Goal: Information Seeking & Learning: Learn about a topic

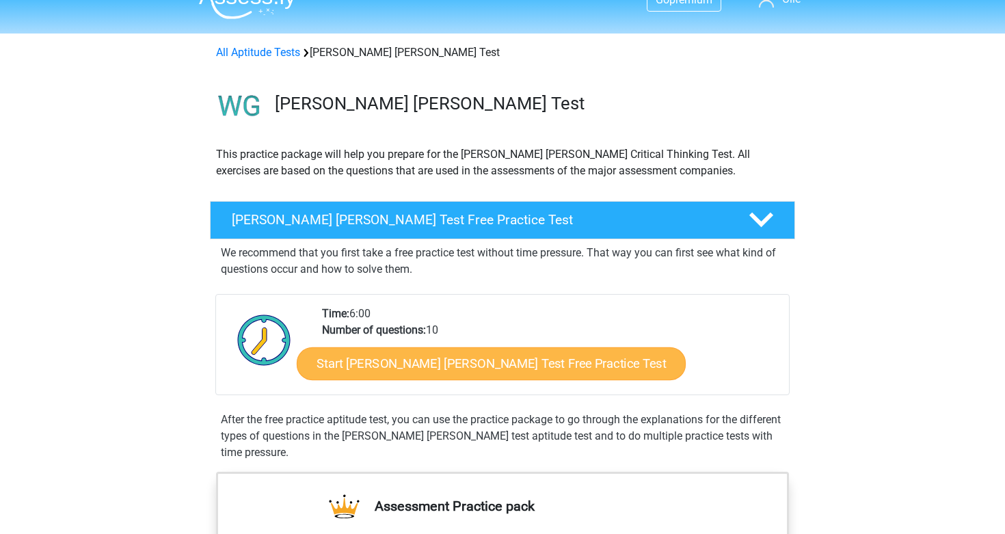
scroll to position [31, 0]
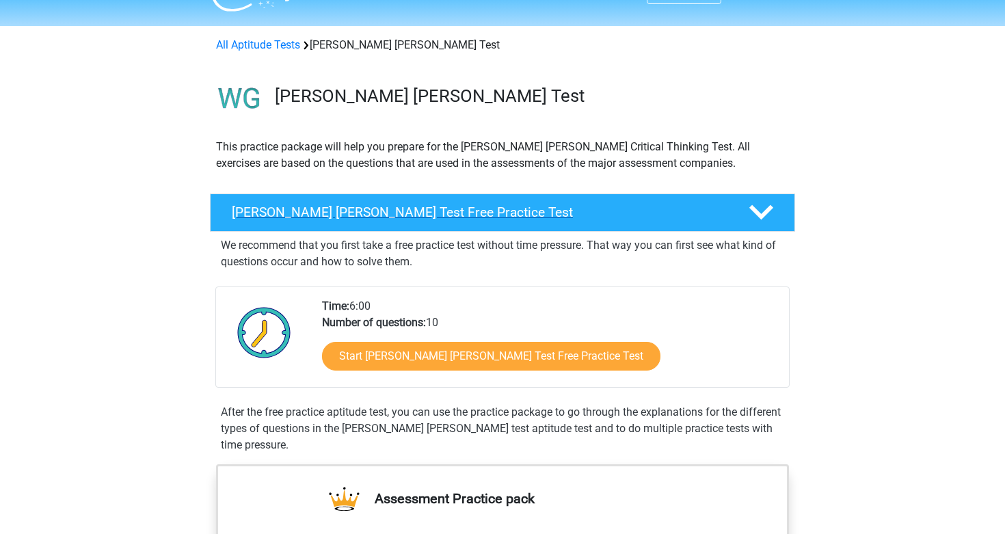
click at [496, 206] on h4 "Watson Glaser Test Free Practice Test" at bounding box center [479, 212] width 495 height 16
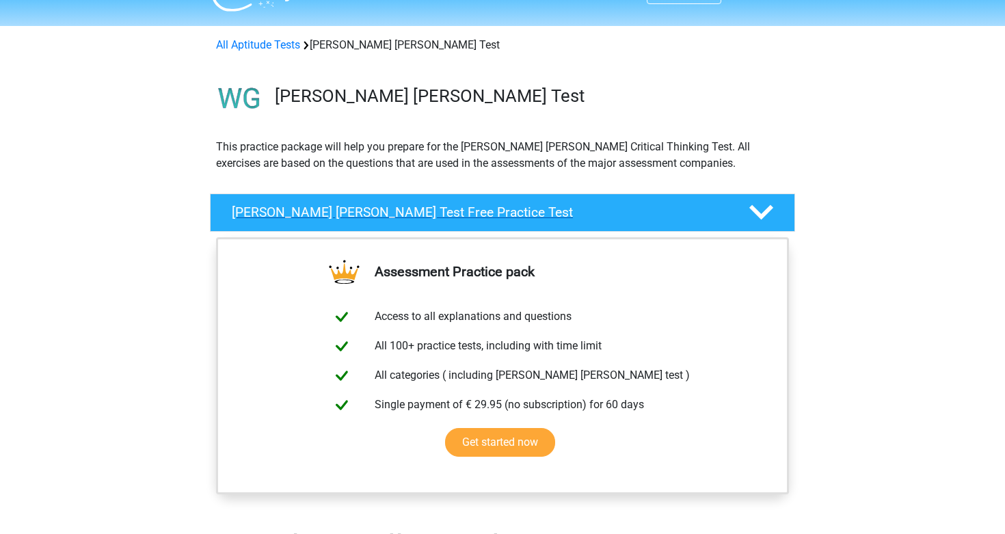
click at [496, 206] on h4 "Watson Glaser Test Free Practice Test" at bounding box center [479, 212] width 495 height 16
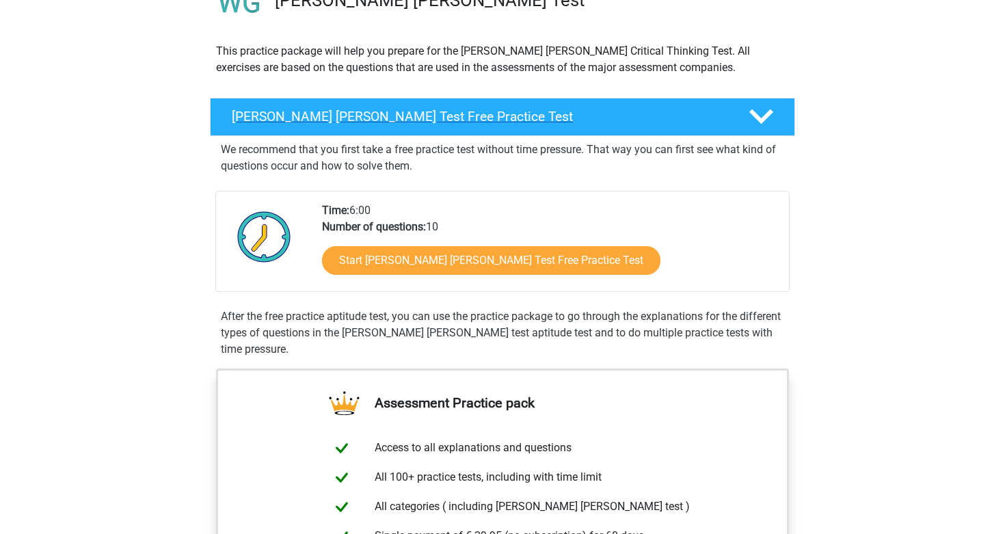
scroll to position [128, 0]
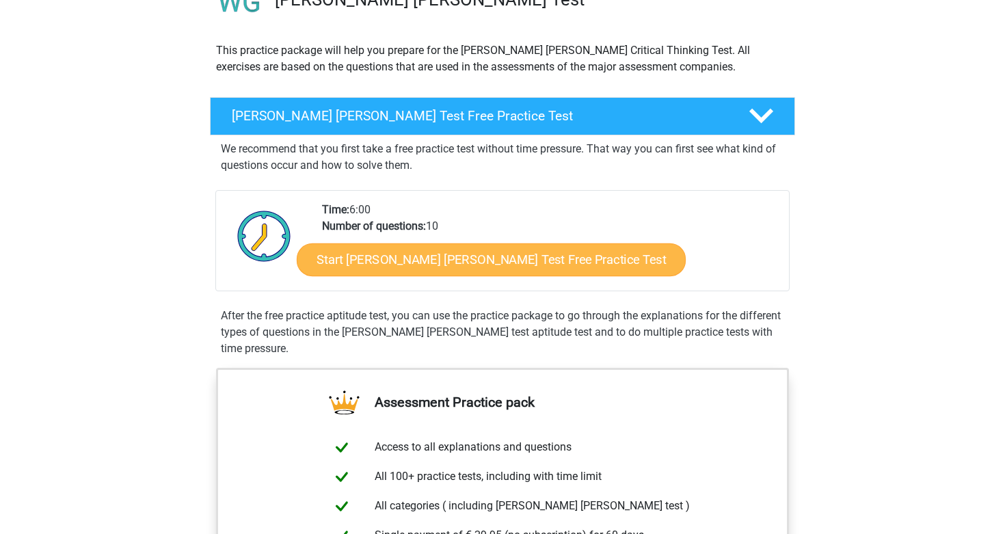
click at [466, 269] on link "Start Watson Glaser Test Free Practice Test" at bounding box center [491, 259] width 389 height 33
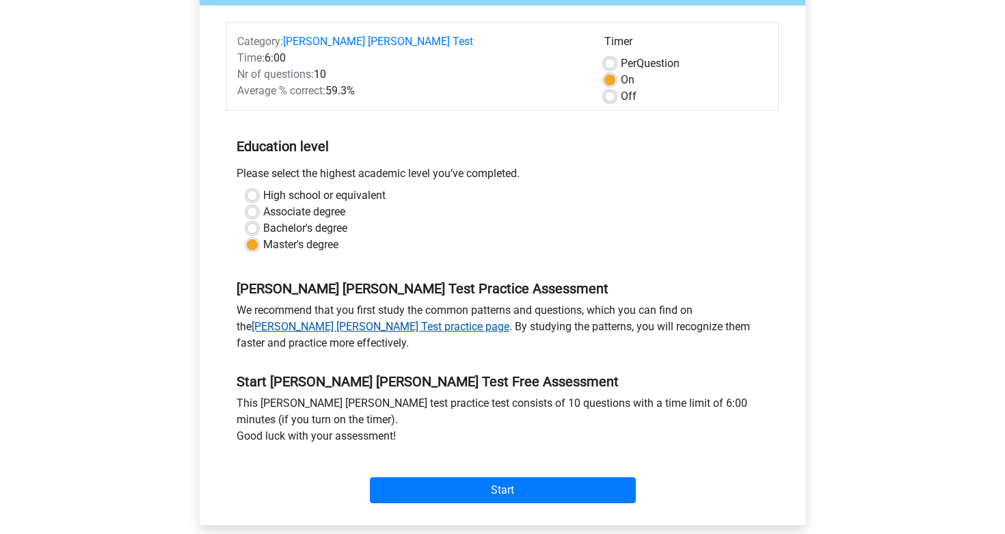
scroll to position [222, 0]
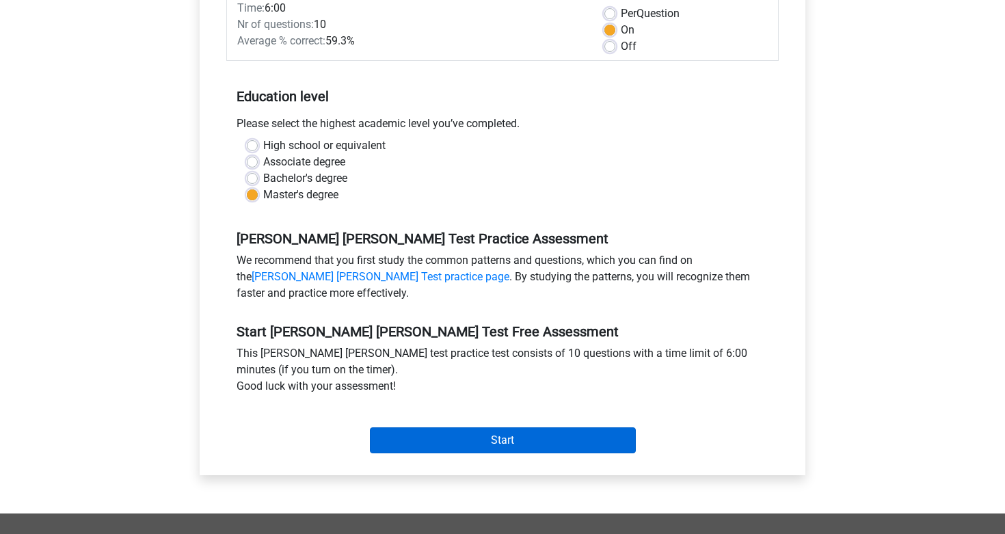
click at [456, 427] on input "Start" at bounding box center [503, 440] width 266 height 26
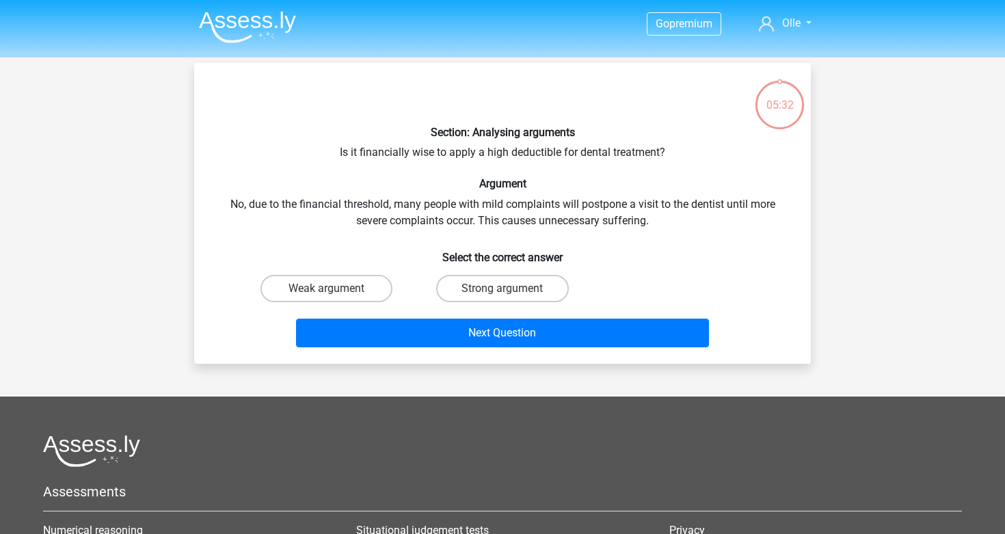
click at [495, 146] on div "Section: Analysing arguments Is it financially wise to apply a high deductible …" at bounding box center [503, 213] width 606 height 279
click at [485, 297] on label "Strong argument" at bounding box center [502, 288] width 132 height 27
click at [502, 297] on input "Strong argument" at bounding box center [506, 293] width 9 height 9
radio input "true"
click at [375, 289] on label "Weak argument" at bounding box center [326, 288] width 132 height 27
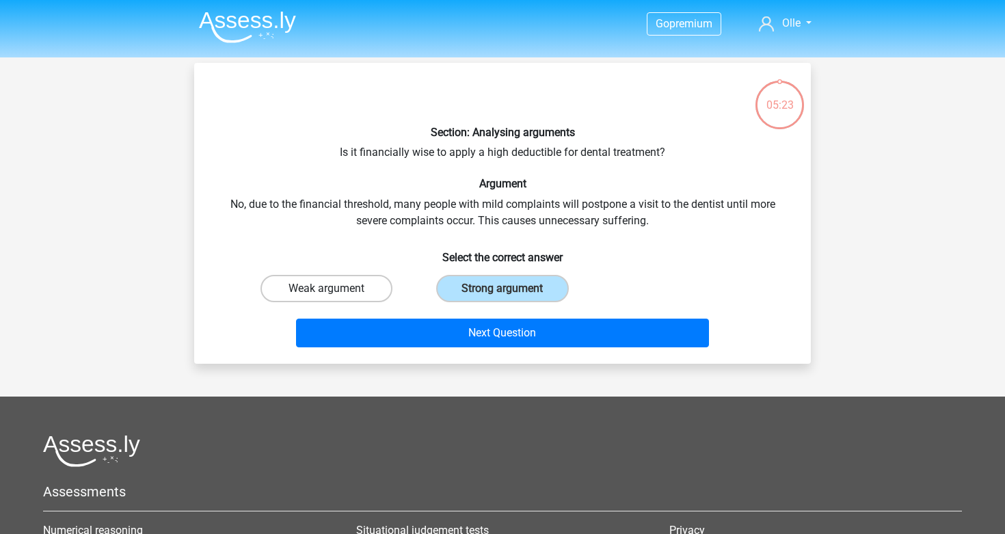
click at [336, 289] on input "Weak argument" at bounding box center [331, 293] width 9 height 9
radio input "true"
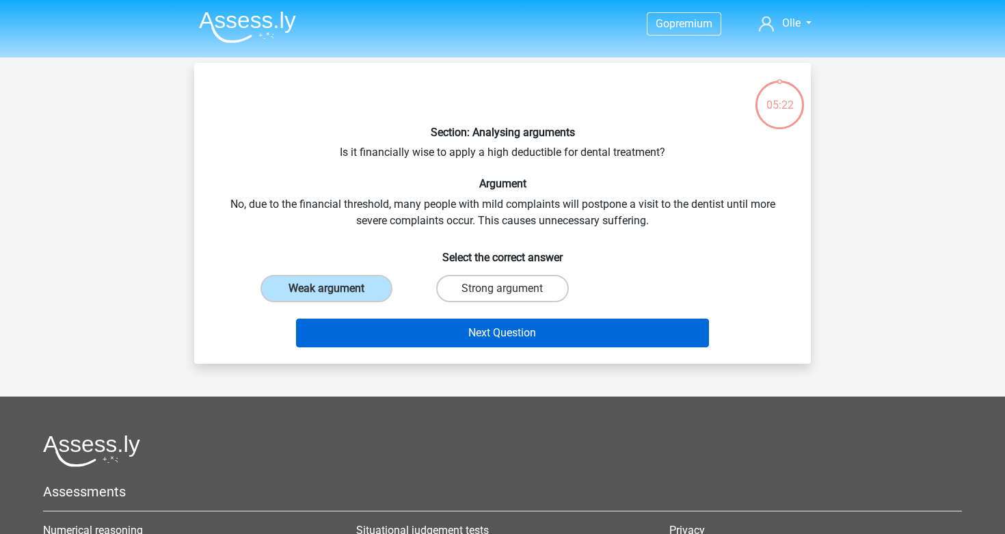
click at [442, 332] on button "Next Question" at bounding box center [503, 333] width 414 height 29
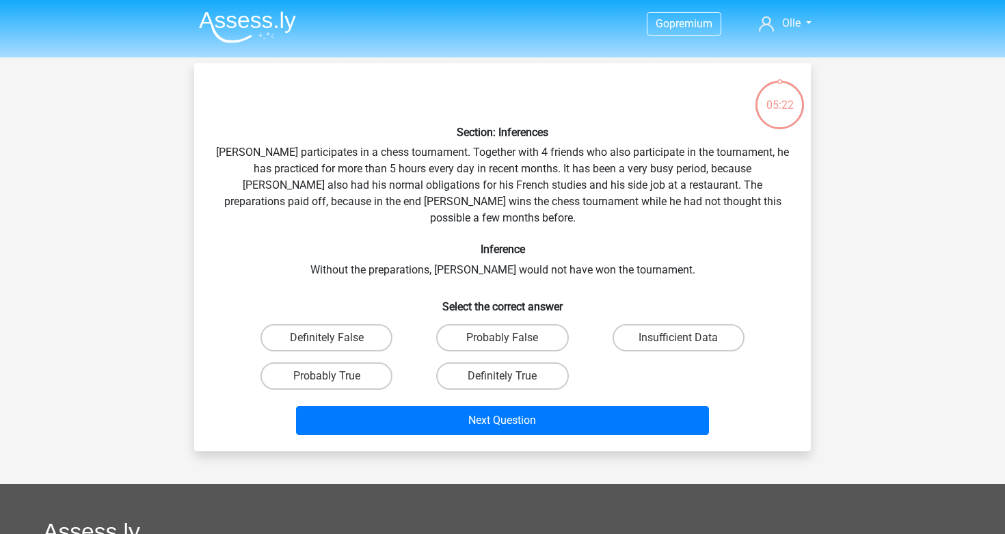
scroll to position [63, 0]
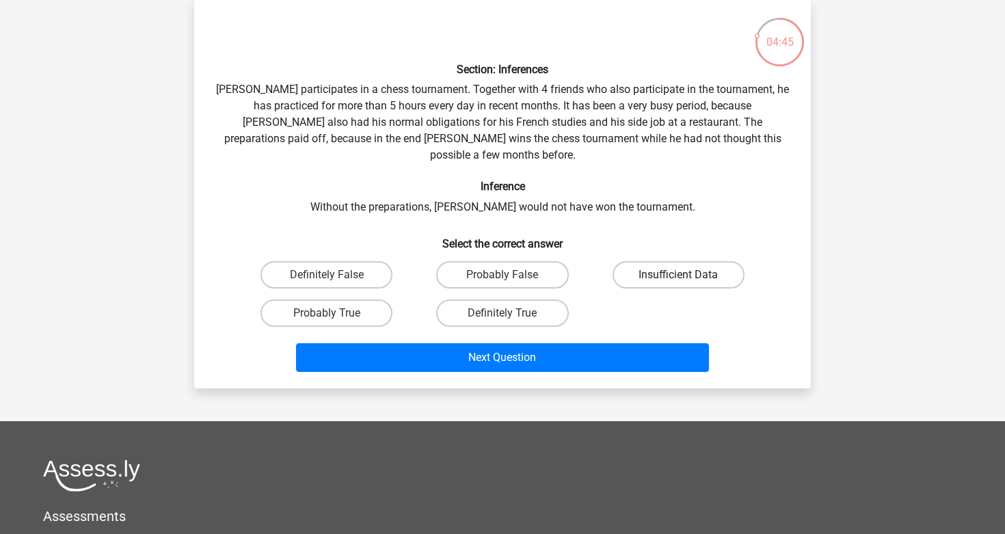
click at [626, 263] on label "Insufficient Data" at bounding box center [679, 274] width 132 height 27
click at [678, 275] on input "Insufficient Data" at bounding box center [682, 279] width 9 height 9
radio input "true"
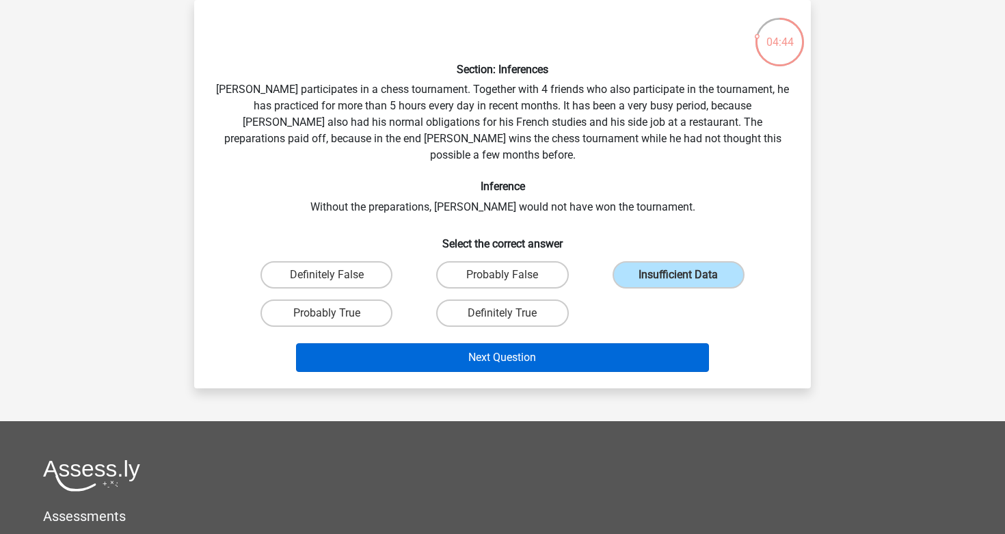
click at [580, 343] on button "Next Question" at bounding box center [503, 357] width 414 height 29
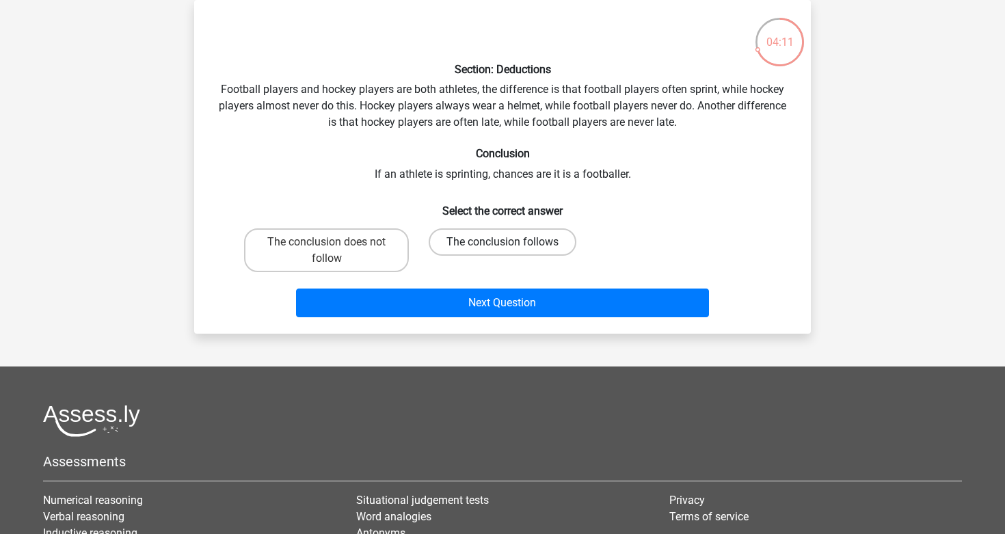
click at [446, 239] on label "The conclusion follows" at bounding box center [503, 241] width 148 height 27
click at [502, 242] on input "The conclusion follows" at bounding box center [506, 246] width 9 height 9
radio input "true"
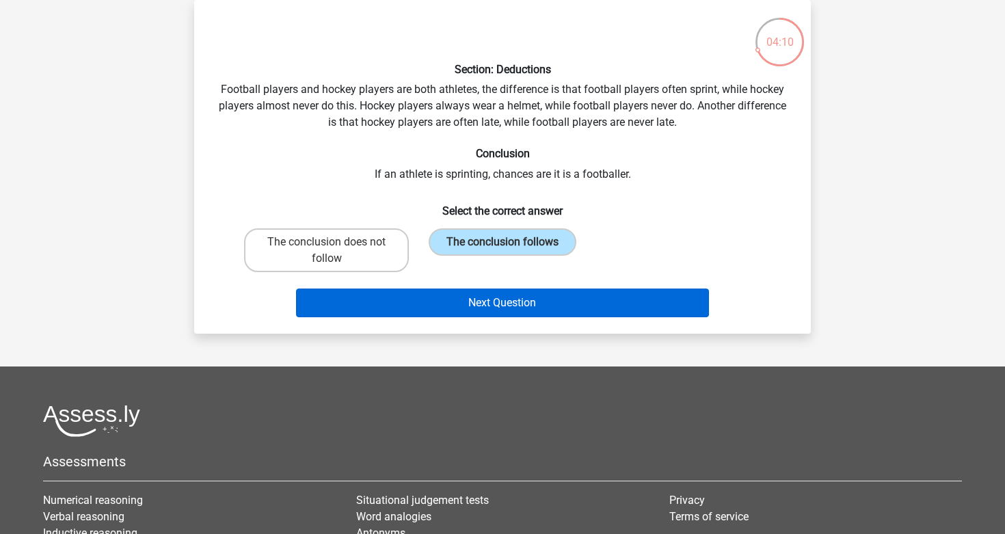
click at [465, 308] on button "Next Question" at bounding box center [503, 303] width 414 height 29
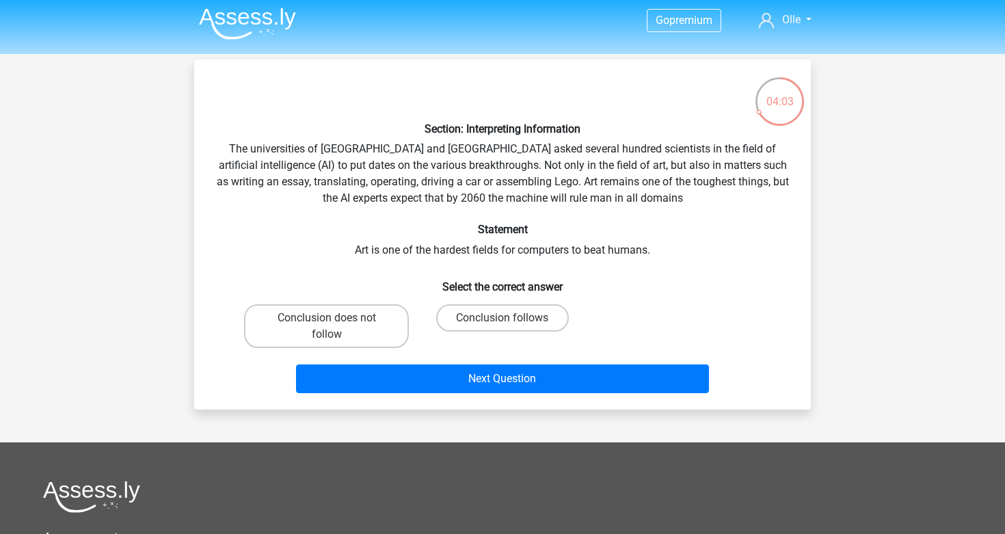
scroll to position [2, 0]
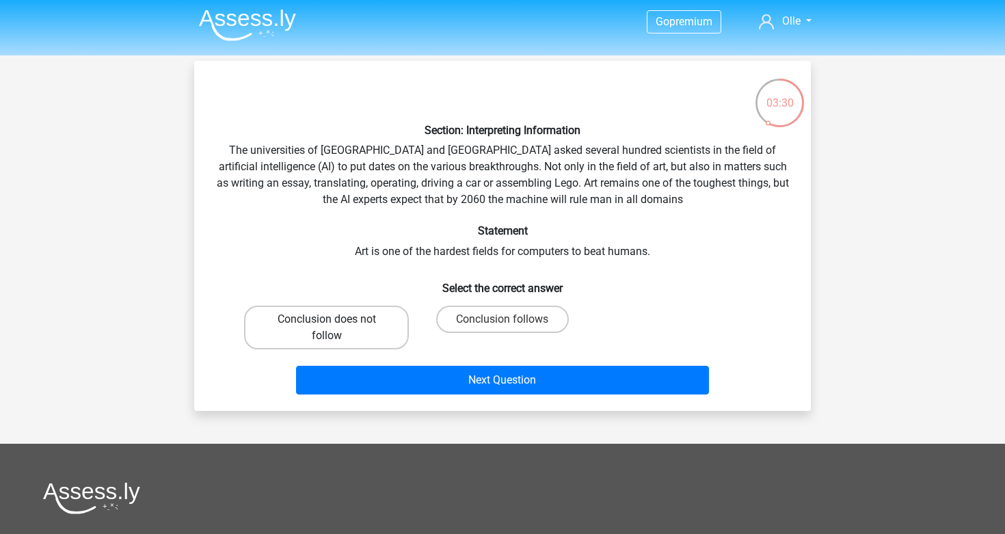
click at [375, 319] on label "Conclusion does not follow" at bounding box center [326, 328] width 165 height 44
click at [336, 319] on input "Conclusion does not follow" at bounding box center [331, 323] width 9 height 9
radio input "true"
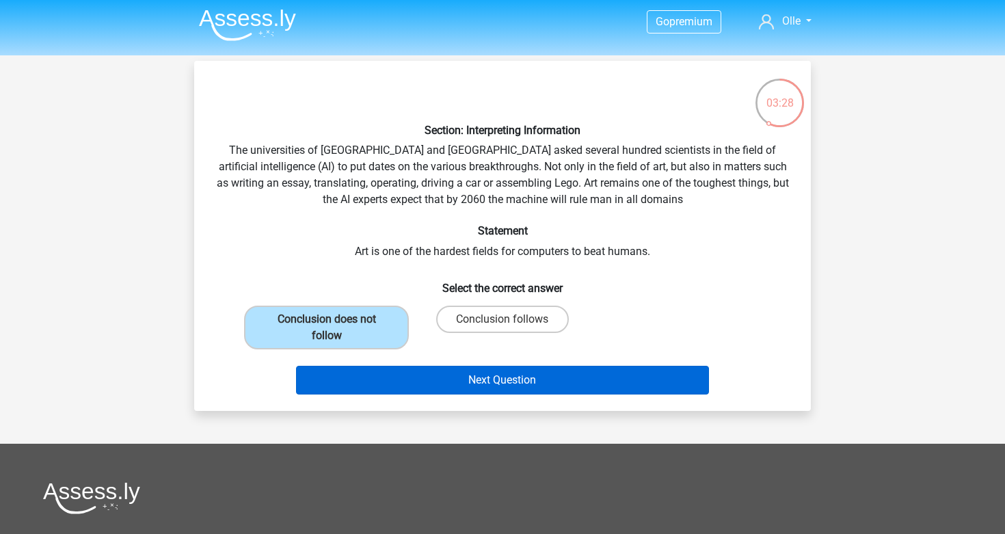
click at [456, 384] on button "Next Question" at bounding box center [503, 380] width 414 height 29
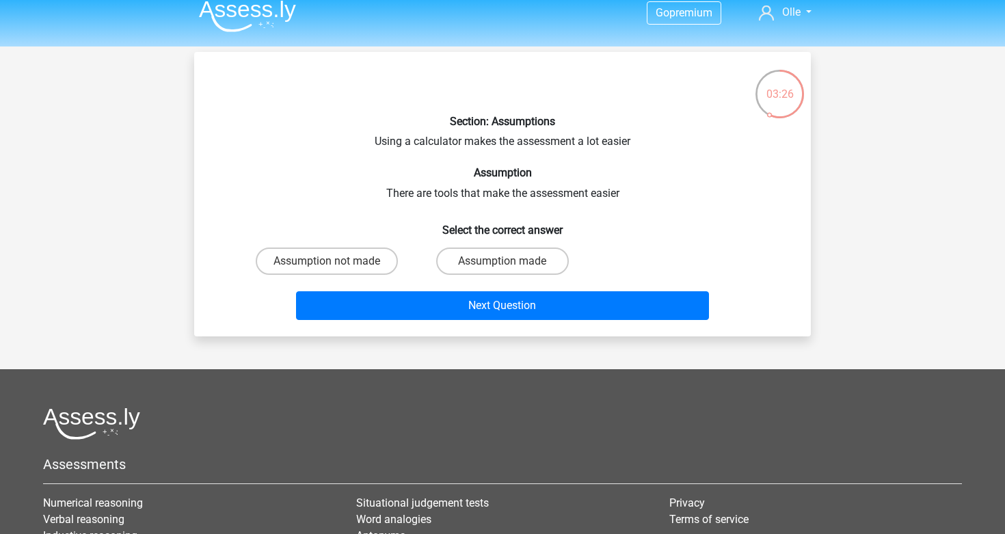
scroll to position [11, 0]
click at [383, 262] on label "Assumption not made" at bounding box center [327, 260] width 142 height 27
click at [336, 262] on input "Assumption not made" at bounding box center [331, 265] width 9 height 9
radio input "true"
click at [460, 264] on label "Assumption made" at bounding box center [502, 260] width 132 height 27
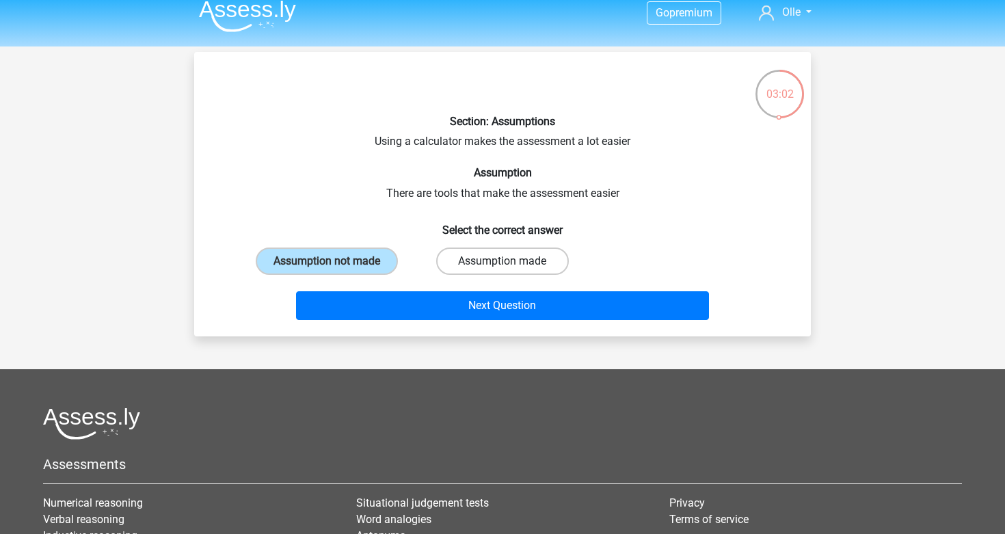
click at [502, 264] on input "Assumption made" at bounding box center [506, 265] width 9 height 9
radio input "true"
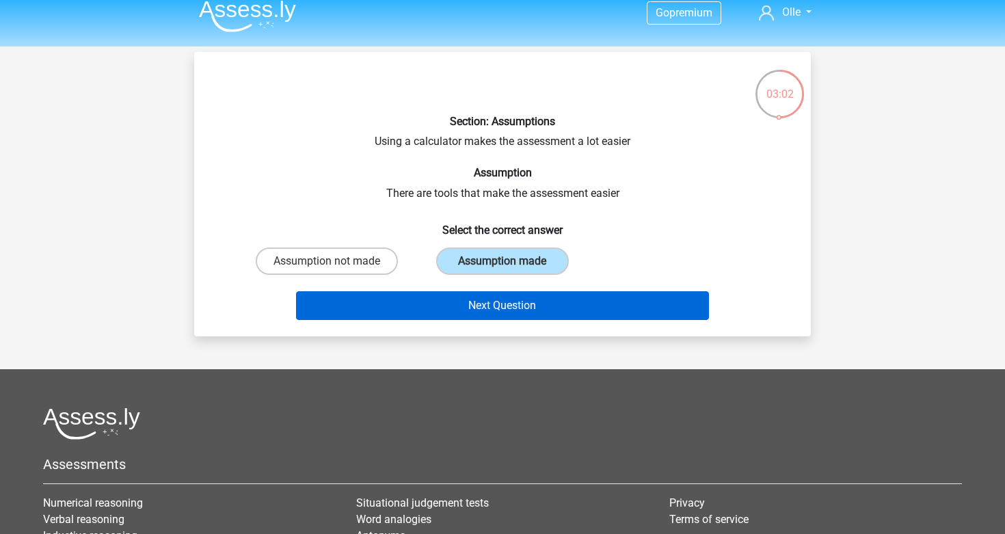
click at [453, 295] on button "Next Question" at bounding box center [503, 305] width 414 height 29
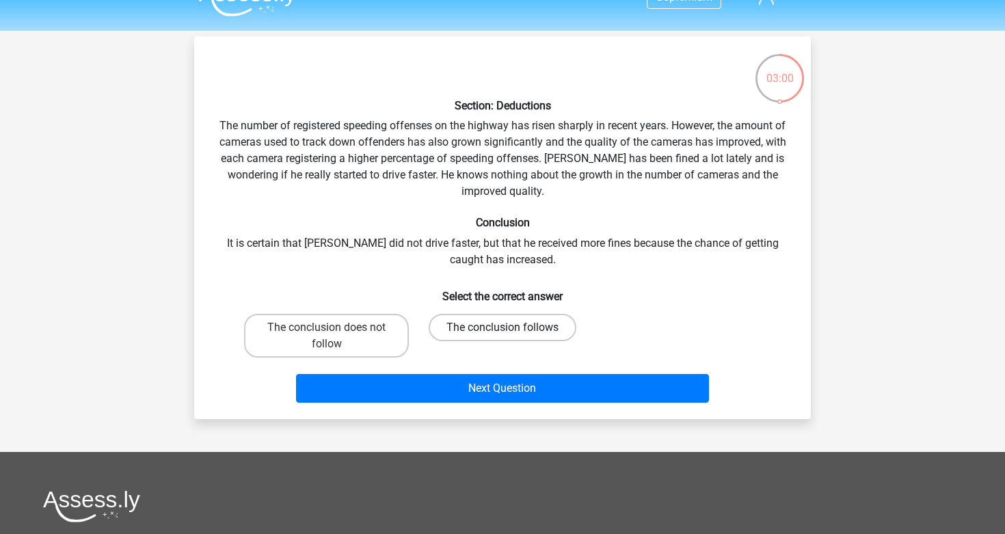
scroll to position [23, 0]
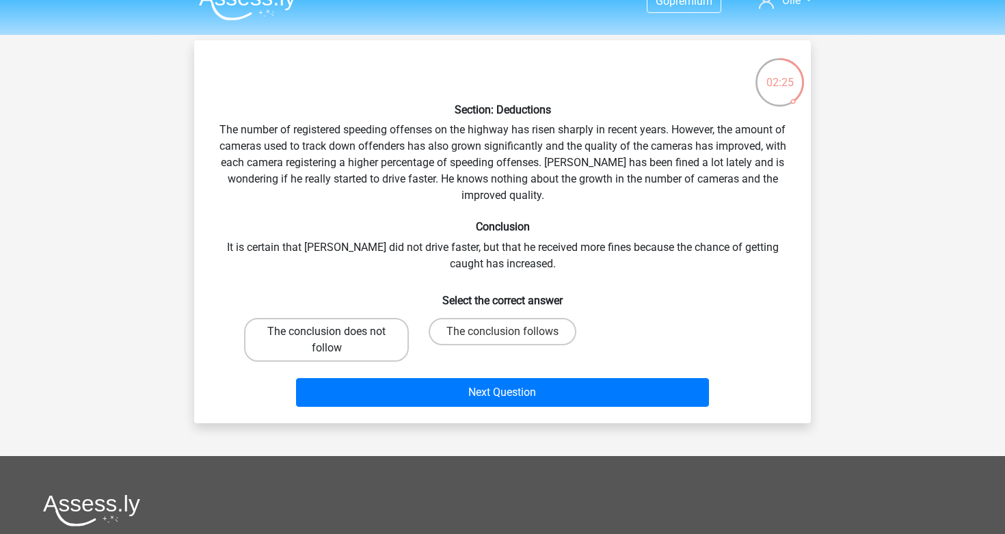
click at [357, 335] on label "The conclusion does not follow" at bounding box center [326, 340] width 165 height 44
click at [336, 335] on input "The conclusion does not follow" at bounding box center [331, 336] width 9 height 9
radio input "true"
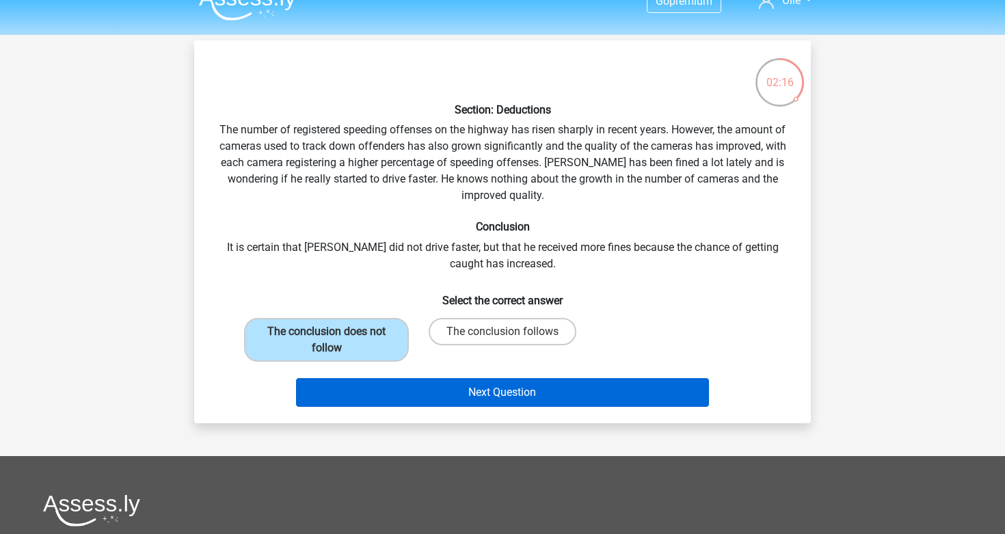
click at [438, 403] on button "Next Question" at bounding box center [503, 392] width 414 height 29
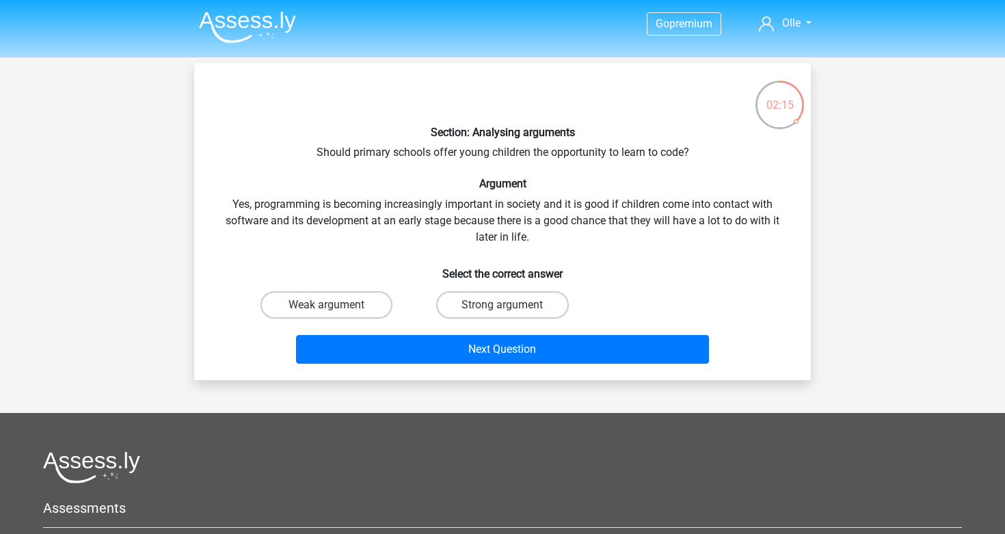
scroll to position [0, 0]
click at [457, 307] on label "Strong argument" at bounding box center [502, 304] width 132 height 27
click at [502, 307] on input "Strong argument" at bounding box center [506, 309] width 9 height 9
radio input "true"
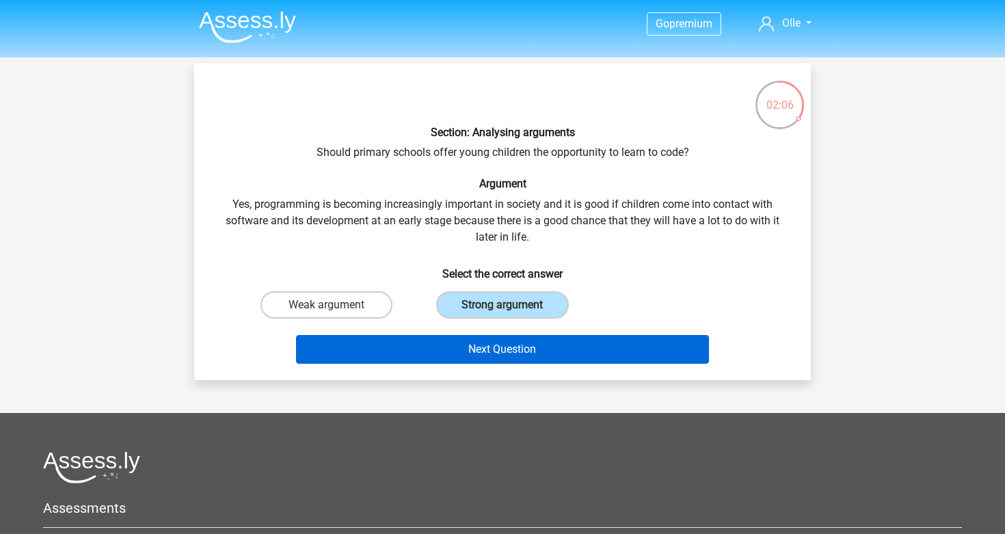
click at [461, 345] on button "Next Question" at bounding box center [503, 349] width 414 height 29
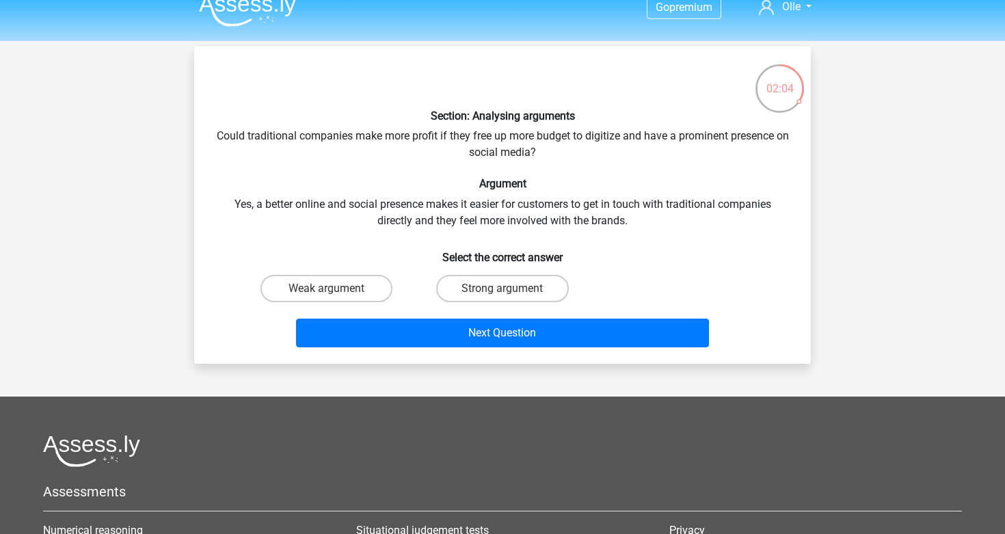
scroll to position [14, 0]
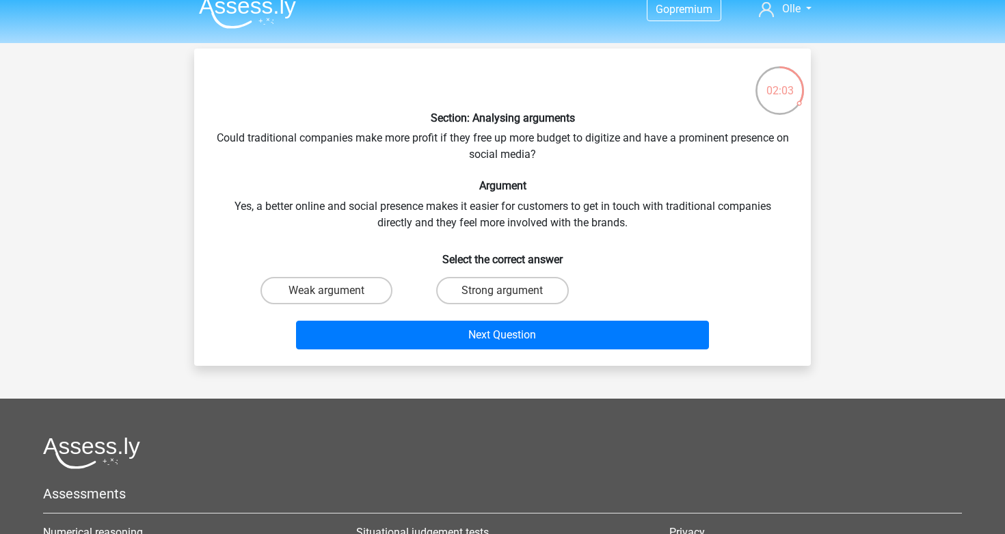
click at [446, 191] on h6 "Argument" at bounding box center [502, 185] width 573 height 13
click at [479, 288] on label "Strong argument" at bounding box center [502, 290] width 132 height 27
click at [502, 291] on input "Strong argument" at bounding box center [506, 295] width 9 height 9
radio input "true"
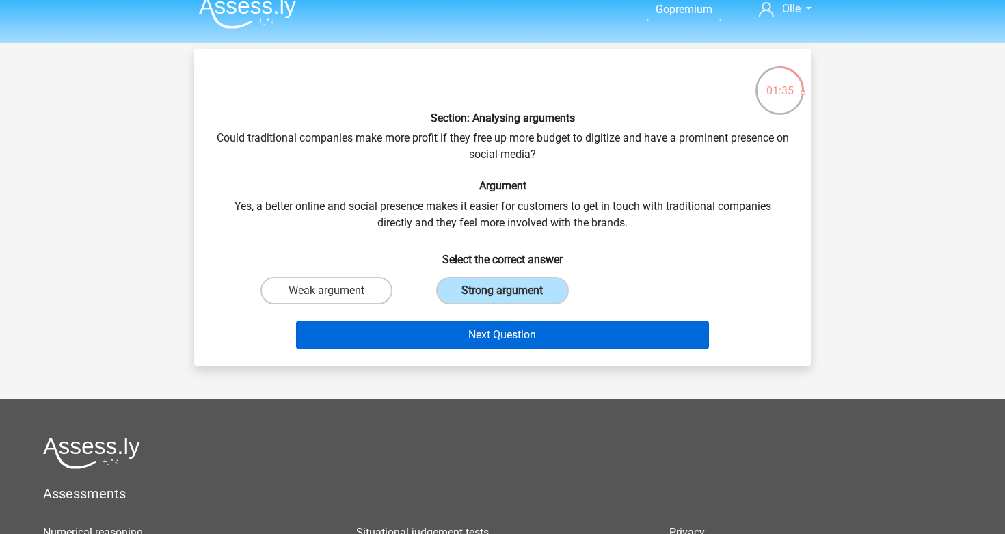
click at [492, 335] on button "Next Question" at bounding box center [503, 335] width 414 height 29
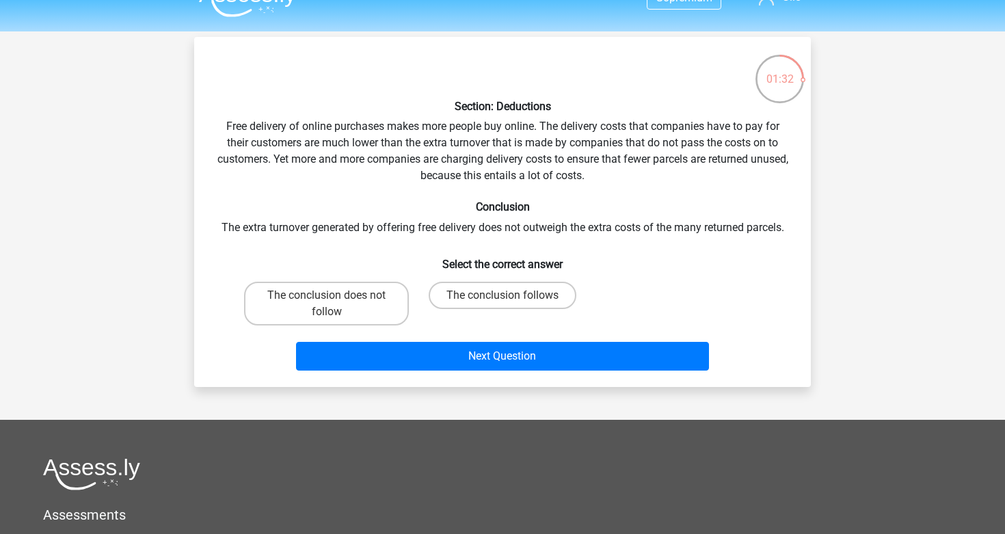
scroll to position [23, 0]
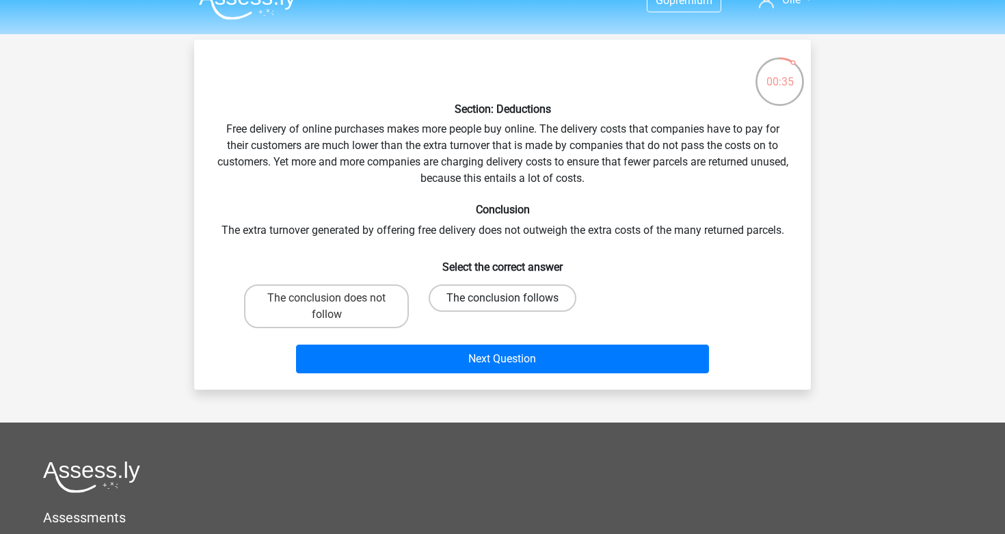
click at [457, 296] on label "The conclusion follows" at bounding box center [503, 297] width 148 height 27
click at [502, 298] on input "The conclusion follows" at bounding box center [506, 302] width 9 height 9
radio input "true"
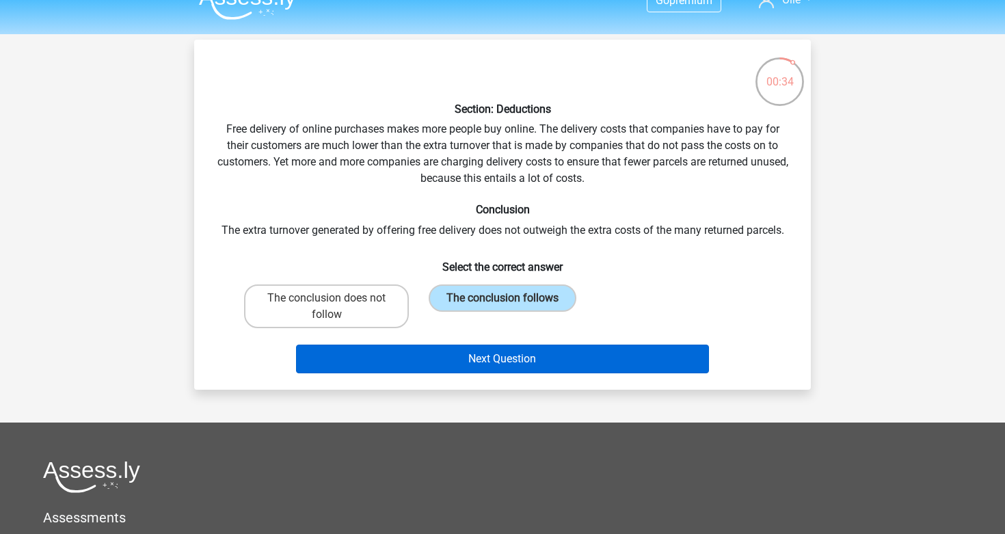
click at [480, 361] on button "Next Question" at bounding box center [503, 359] width 414 height 29
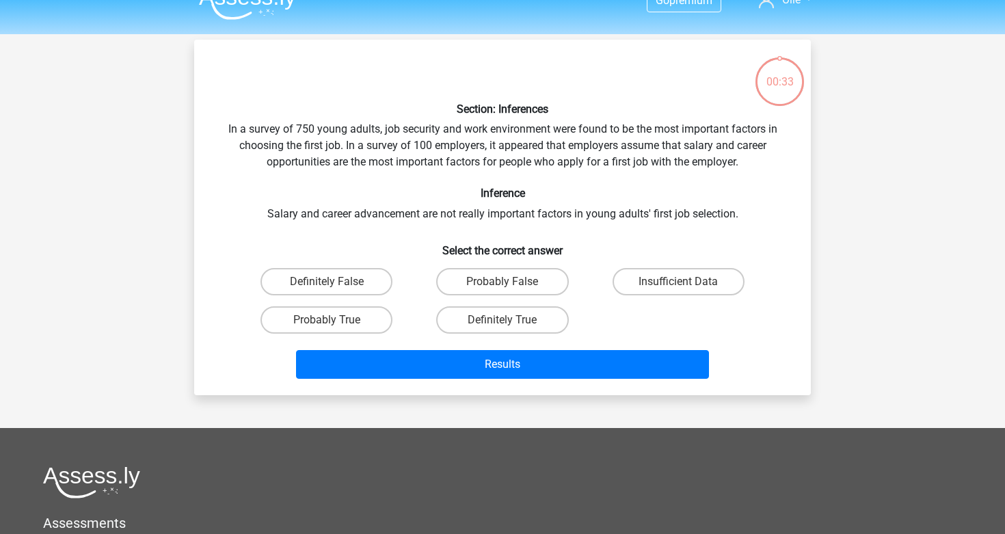
scroll to position [63, 0]
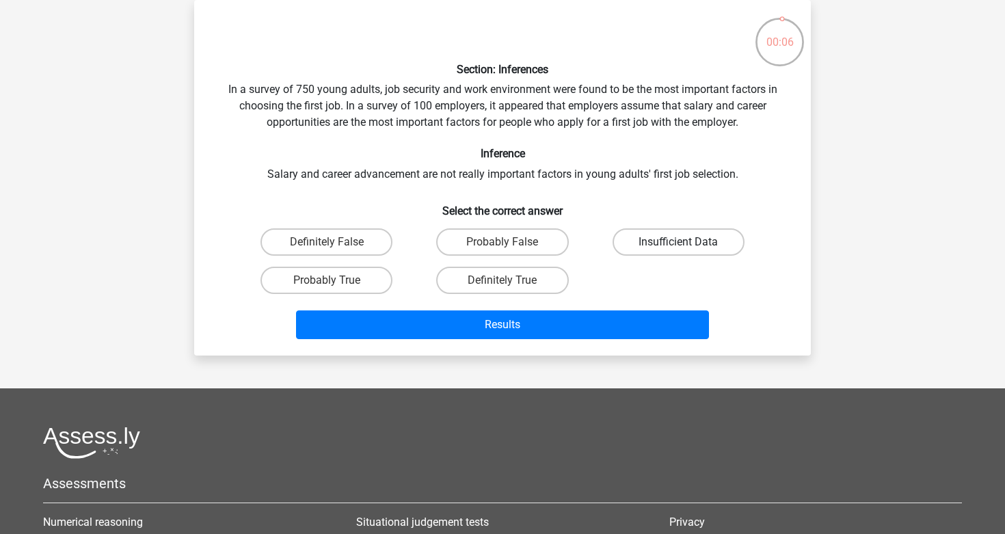
click at [714, 234] on label "Insufficient Data" at bounding box center [679, 241] width 132 height 27
click at [687, 242] on input "Insufficient Data" at bounding box center [682, 246] width 9 height 9
radio input "true"
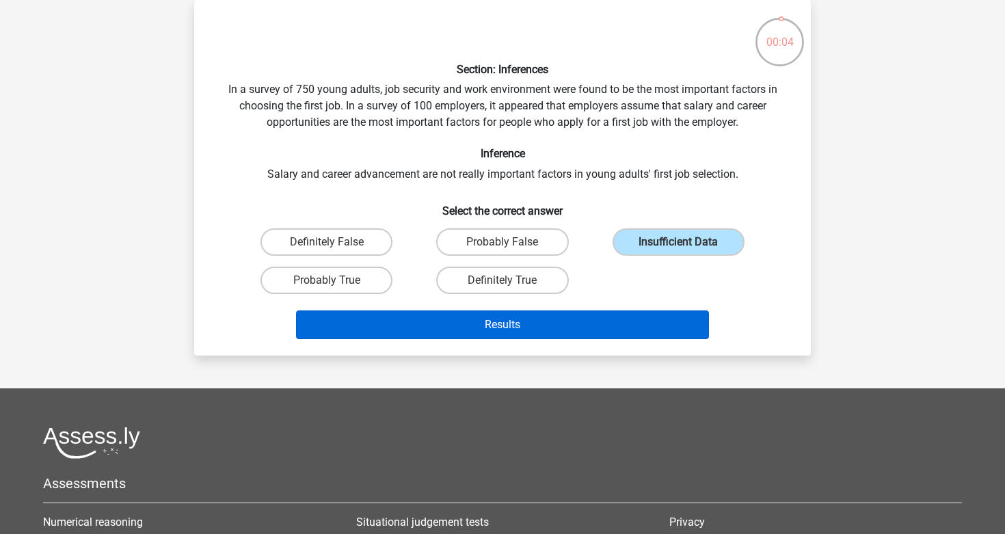
click at [670, 321] on button "Results" at bounding box center [503, 324] width 414 height 29
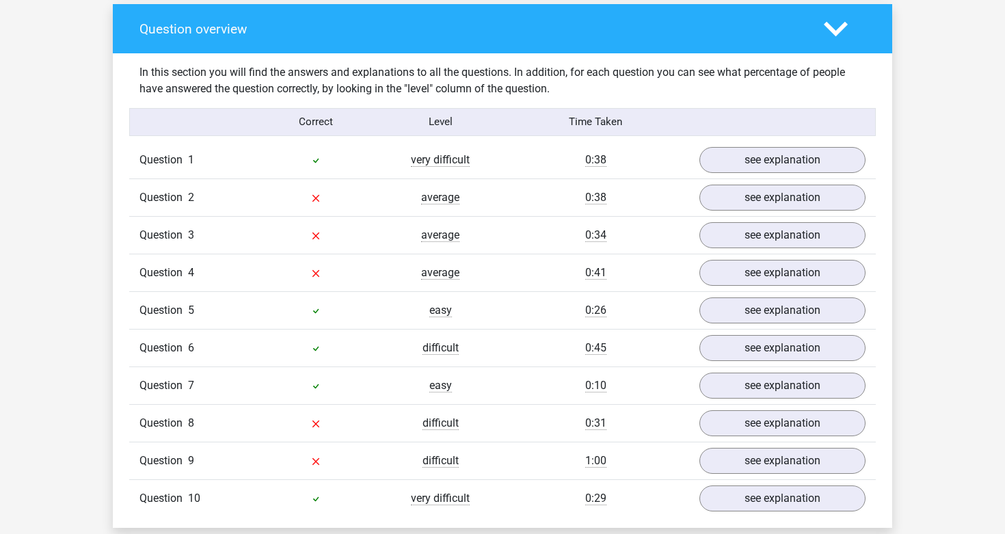
scroll to position [1084, 0]
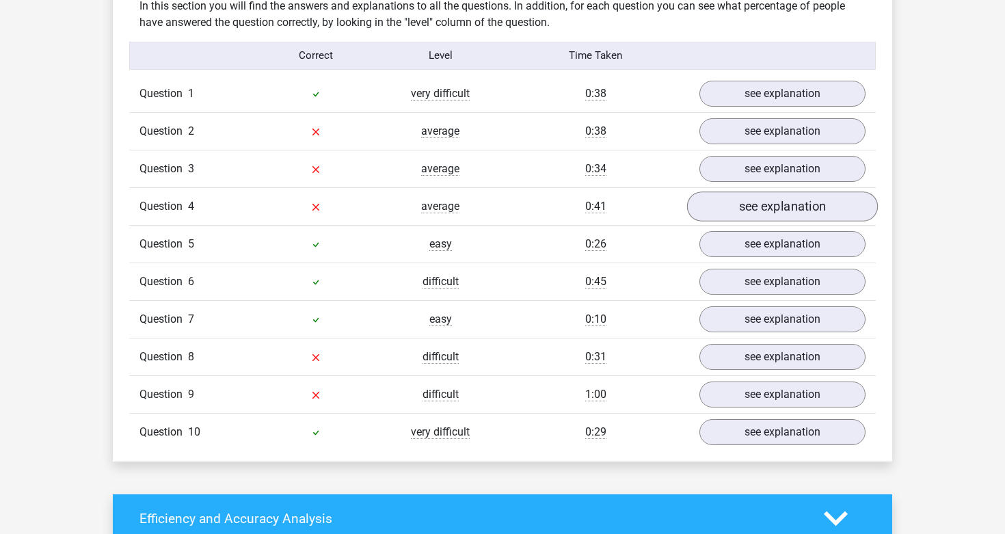
click at [788, 192] on link "see explanation" at bounding box center [782, 206] width 191 height 30
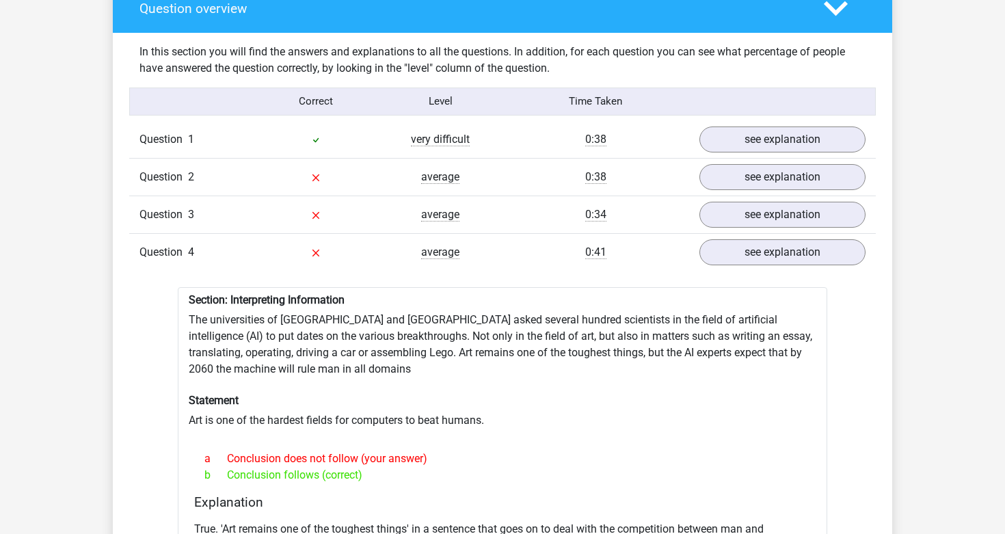
scroll to position [1028, 0]
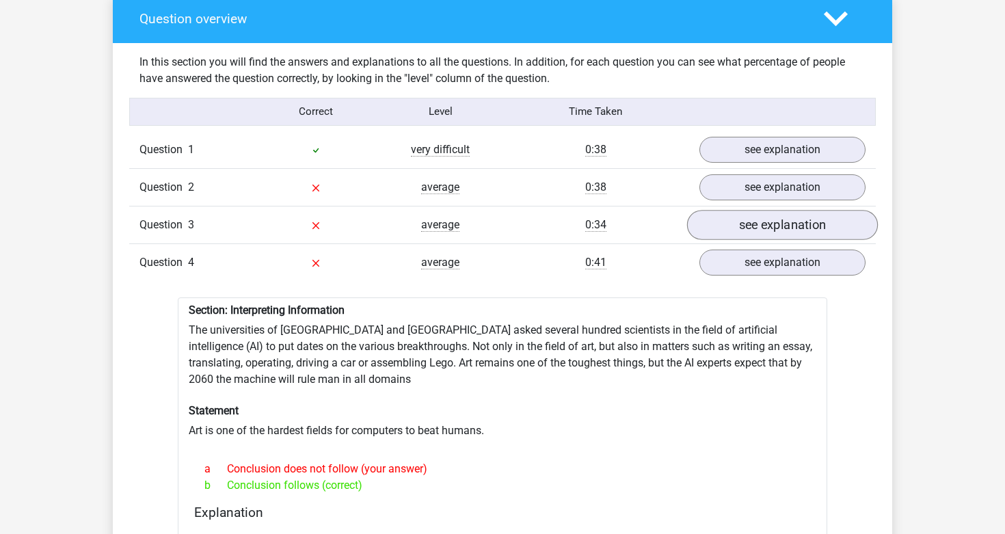
click at [816, 215] on link "see explanation" at bounding box center [782, 225] width 191 height 30
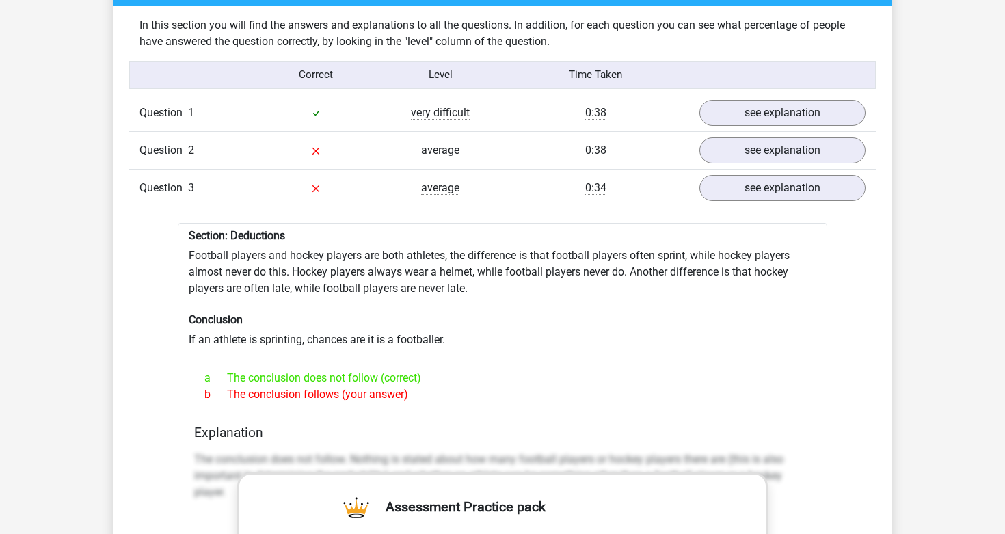
scroll to position [1064, 0]
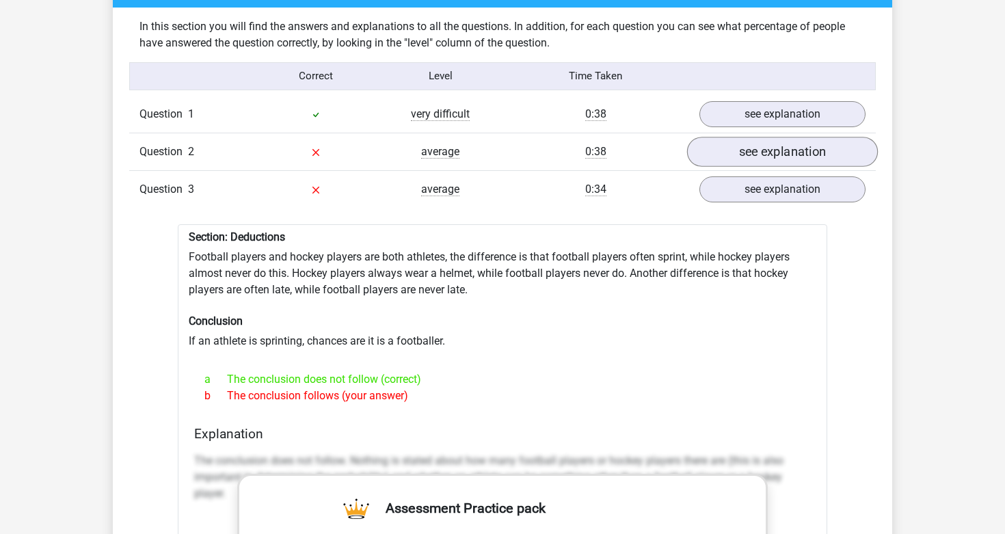
click at [816, 141] on link "see explanation" at bounding box center [782, 152] width 191 height 30
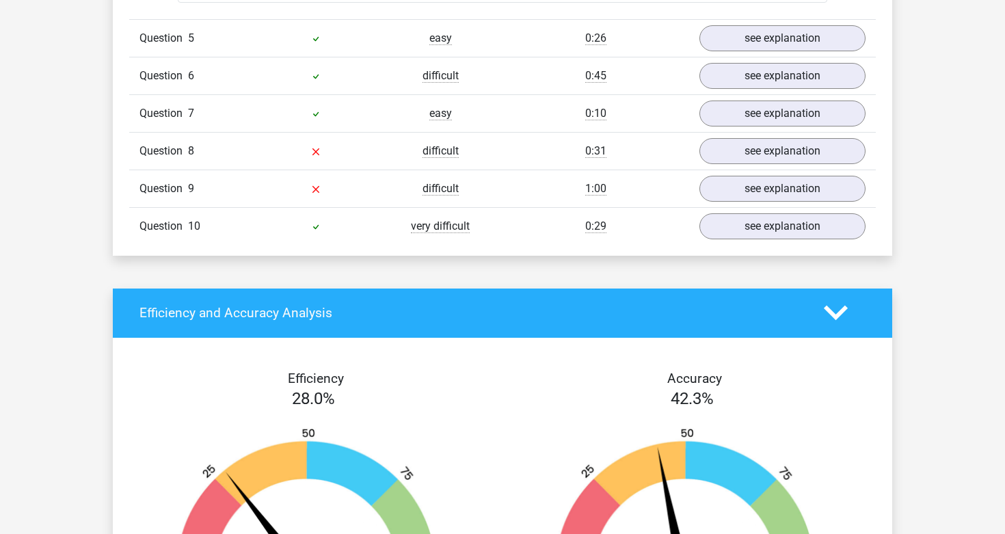
scroll to position [2839, 0]
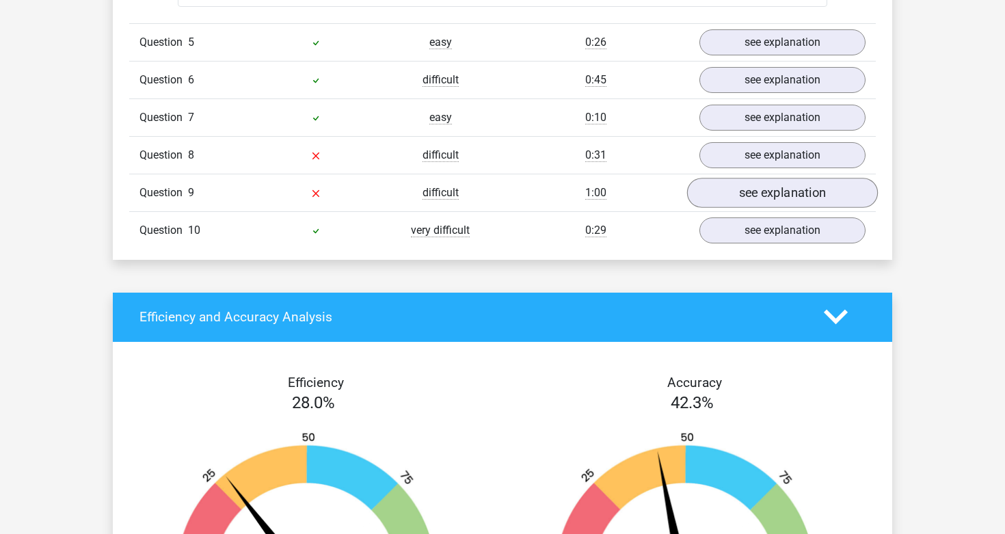
click at [779, 178] on link "see explanation" at bounding box center [782, 193] width 191 height 30
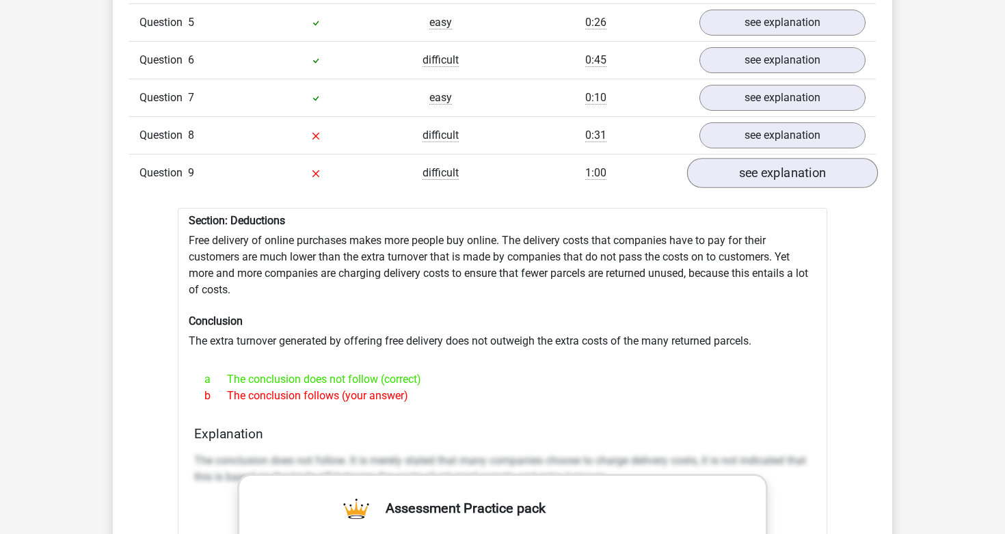
scroll to position [2860, 0]
click at [779, 124] on link "see explanation" at bounding box center [782, 135] width 191 height 30
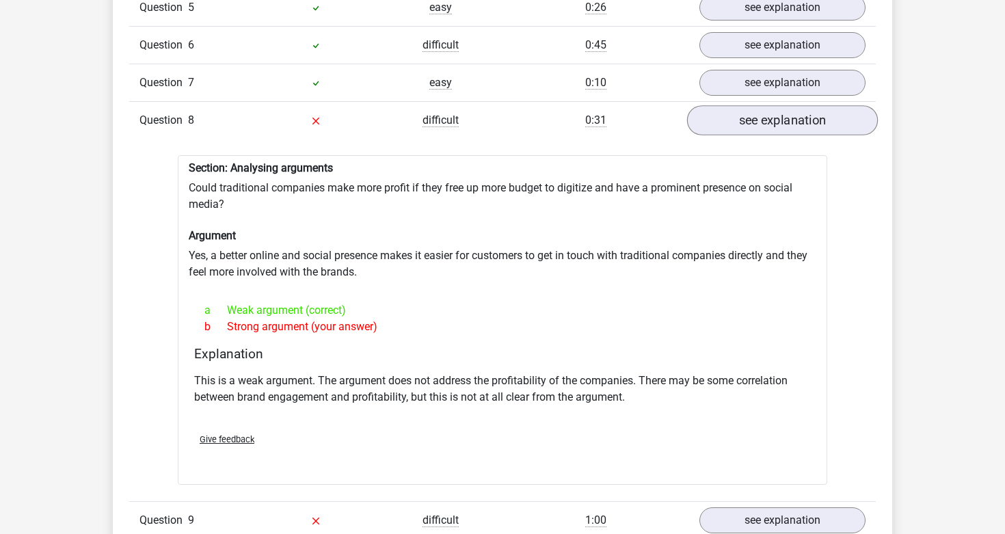
scroll to position [2875, 0]
